Goal: Task Accomplishment & Management: Use online tool/utility

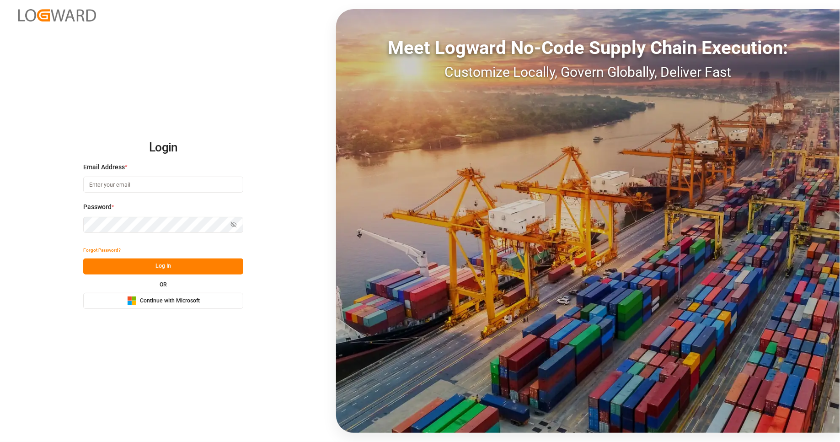
click at [165, 297] on span "Continue with Microsoft" at bounding box center [170, 301] width 60 height 8
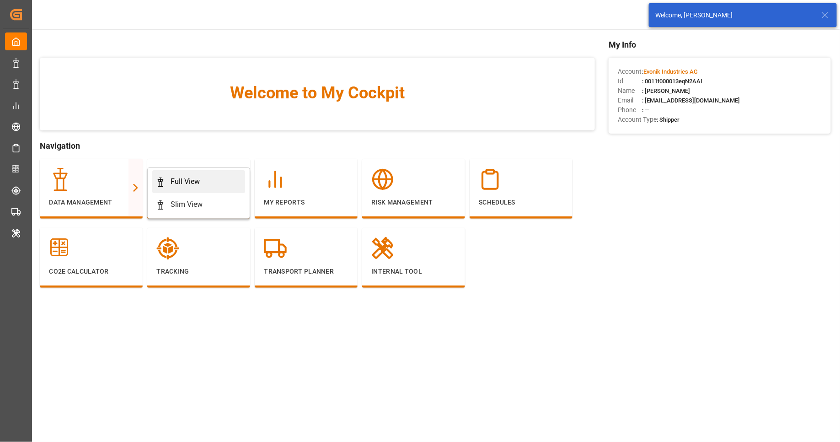
click at [192, 186] on div "Full View" at bounding box center [185, 181] width 29 height 11
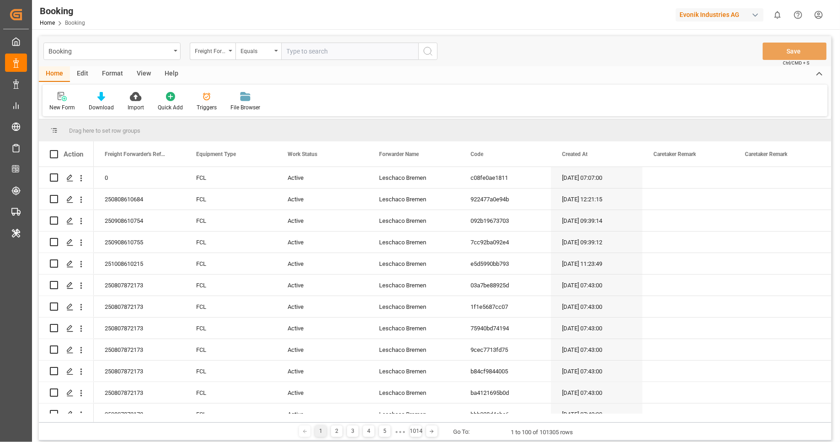
click at [119, 73] on div "Format" at bounding box center [112, 74] width 35 height 16
click at [66, 101] on icon at bounding box center [63, 96] width 8 height 9
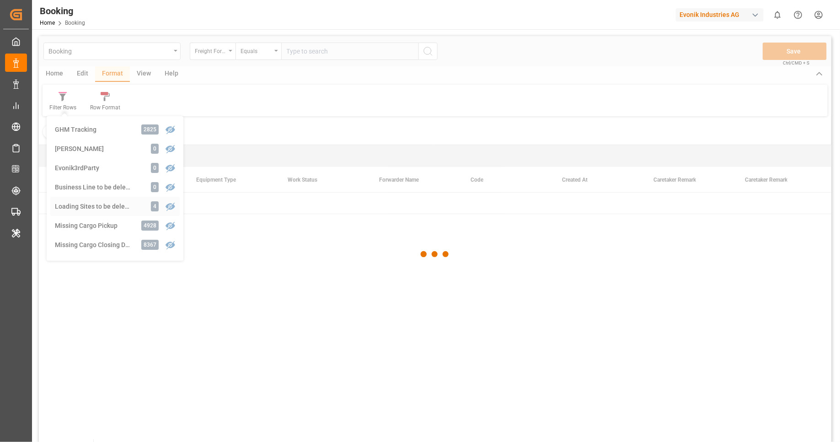
click at [129, 201] on div "Booking Freight Forwarder's Reference No. Equals Save Ctrl/CMD + S Home Edit Fo…" at bounding box center [435, 251] width 793 height 430
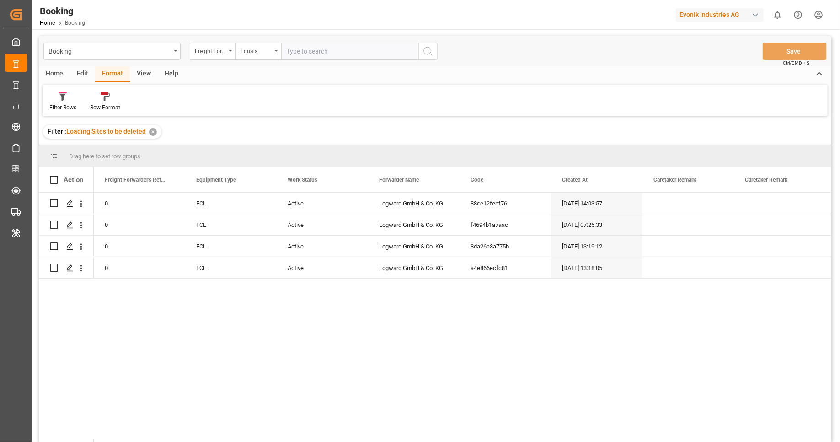
click at [55, 182] on span at bounding box center [54, 180] width 8 height 8
click at [57, 176] on input "checkbox" at bounding box center [57, 176] width 0 height 0
checkbox input "true"
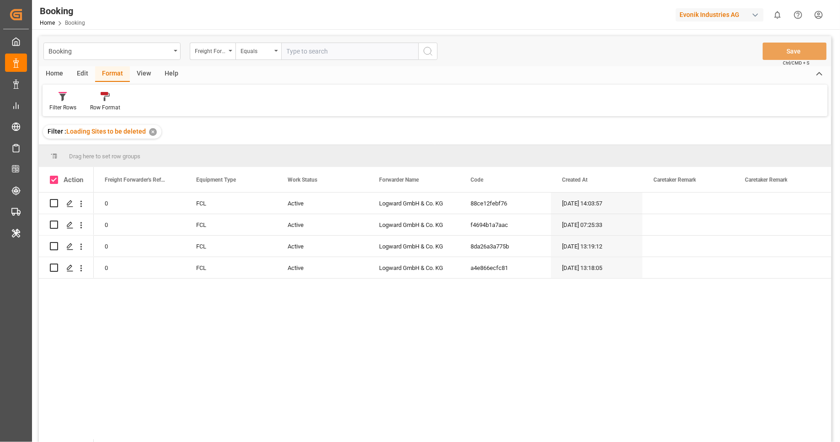
checkbox input "true"
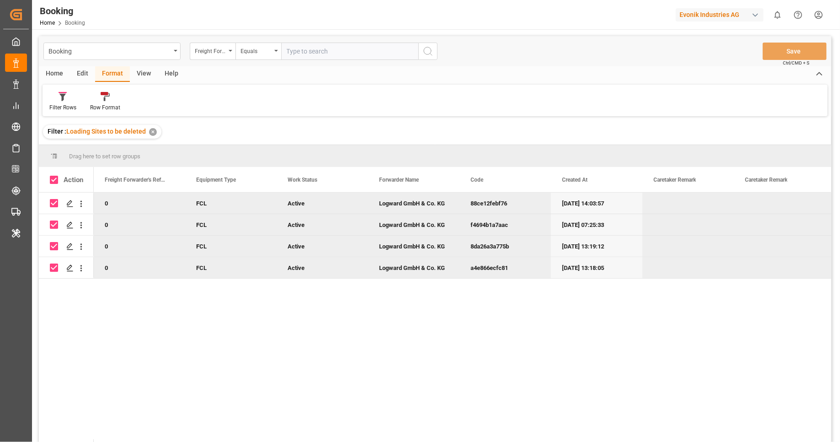
click at [88, 71] on div "Edit" at bounding box center [82, 74] width 25 height 16
click at [146, 104] on div "Bulk Delete" at bounding box center [147, 107] width 27 height 8
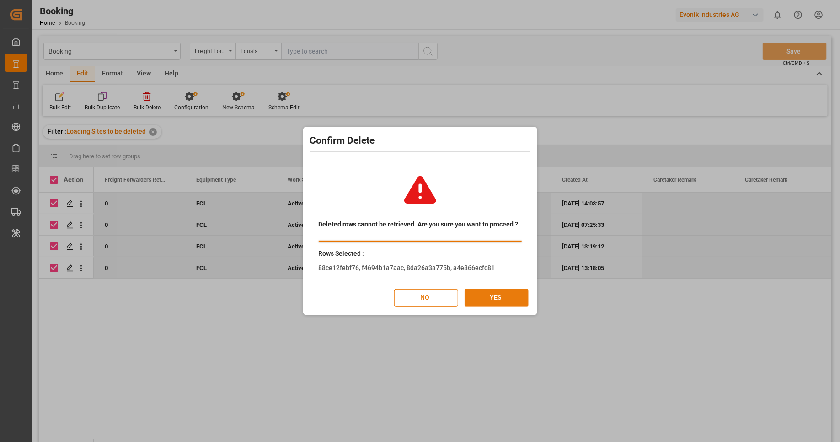
click at [499, 294] on button "YES" at bounding box center [497, 297] width 64 height 17
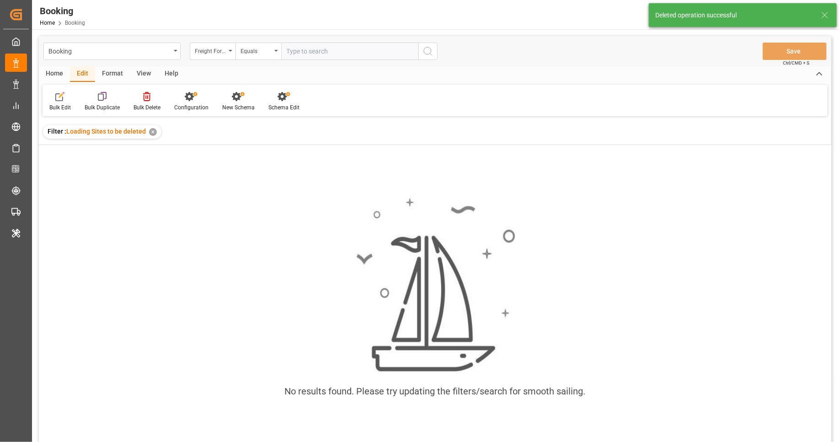
click at [150, 133] on div "✕" at bounding box center [153, 132] width 8 height 8
